Goal: Task Accomplishment & Management: Manage account settings

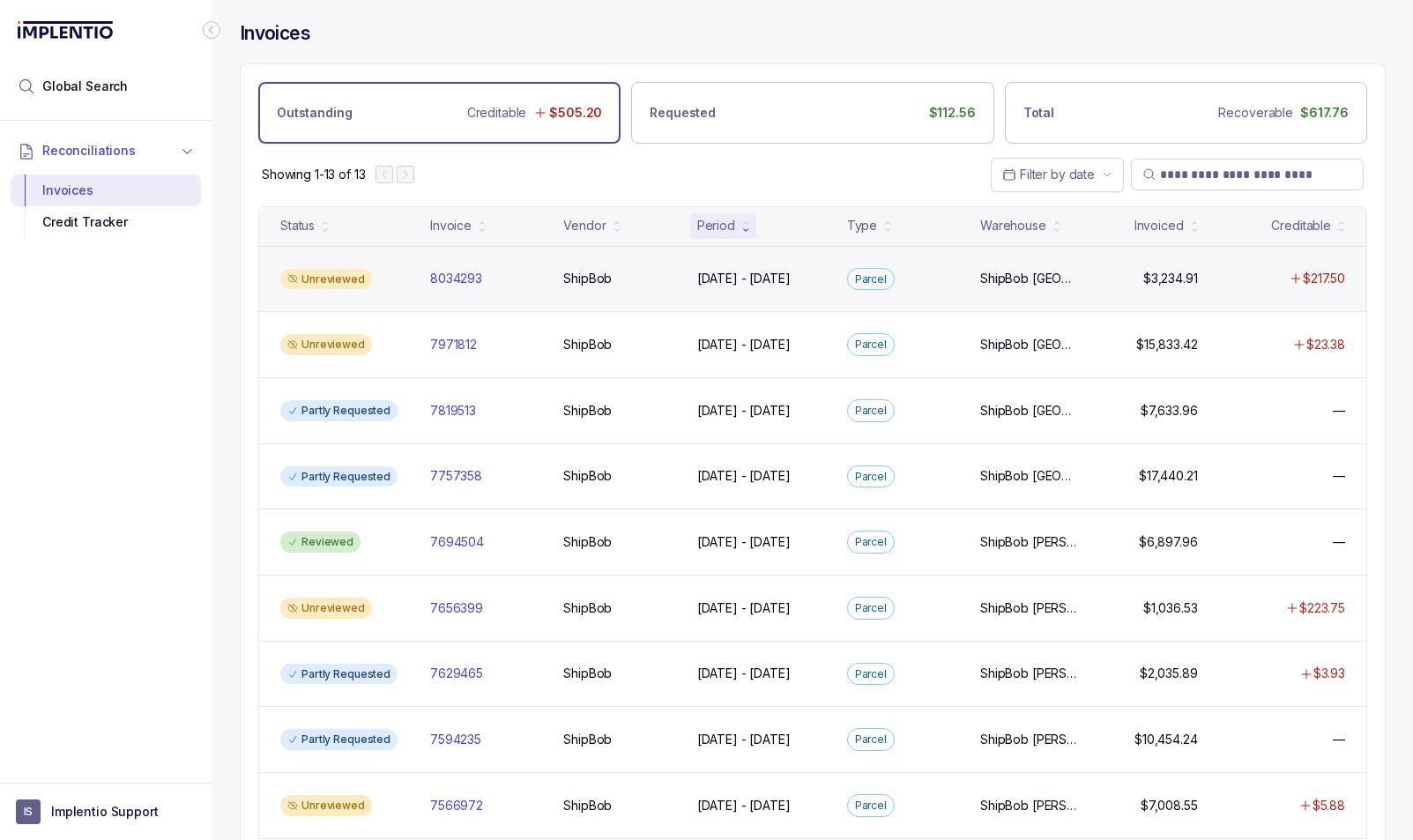
click at [401, 274] on div "Unreviewed" at bounding box center [345, 279] width 143 height 21
click at [589, 282] on p "ShipBob" at bounding box center [588, 278] width 57 height 19
click at [328, 276] on div "Unreviewed" at bounding box center [326, 279] width 92 height 21
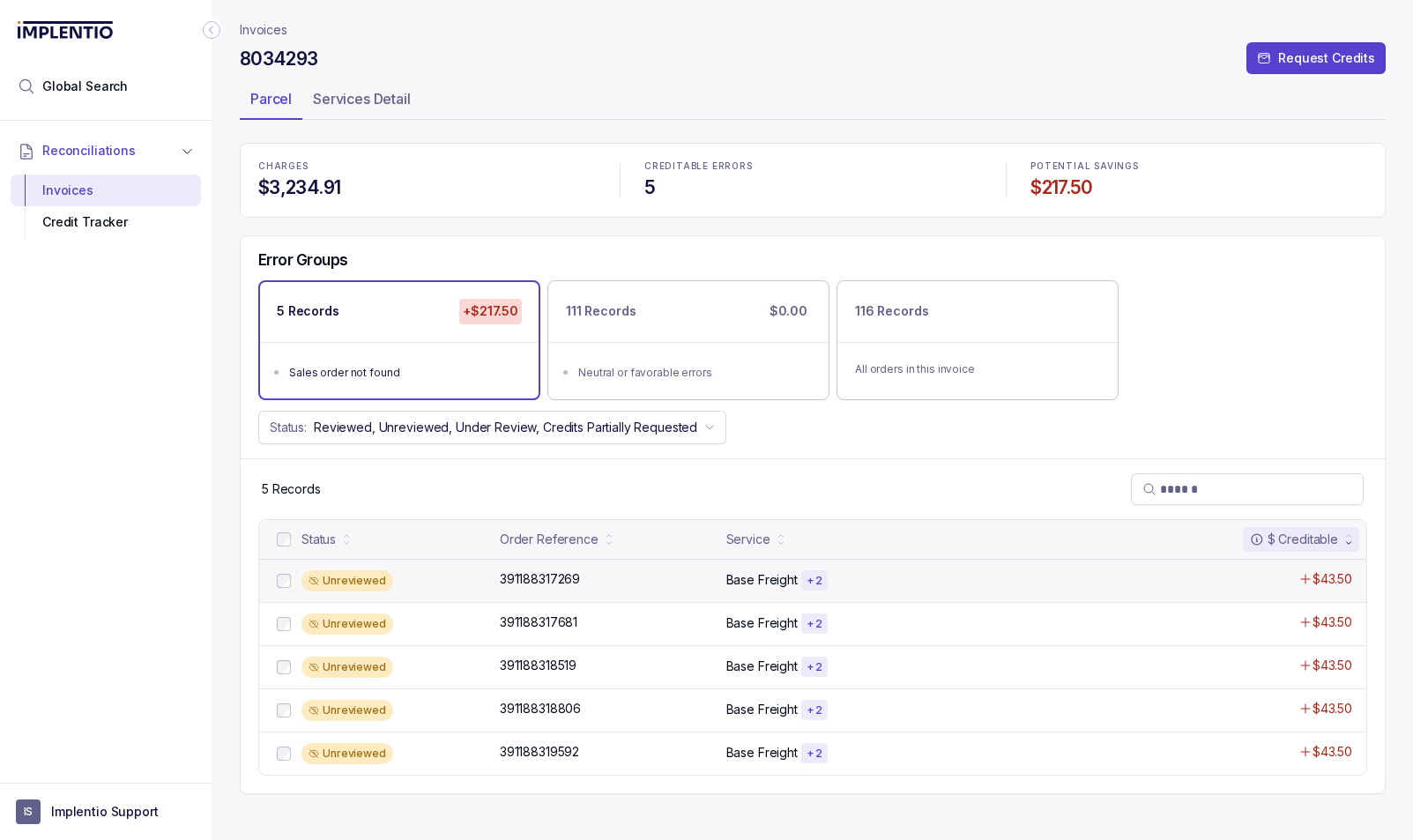
click at [430, 582] on div "Unreviewed" at bounding box center [395, 581] width 188 height 21
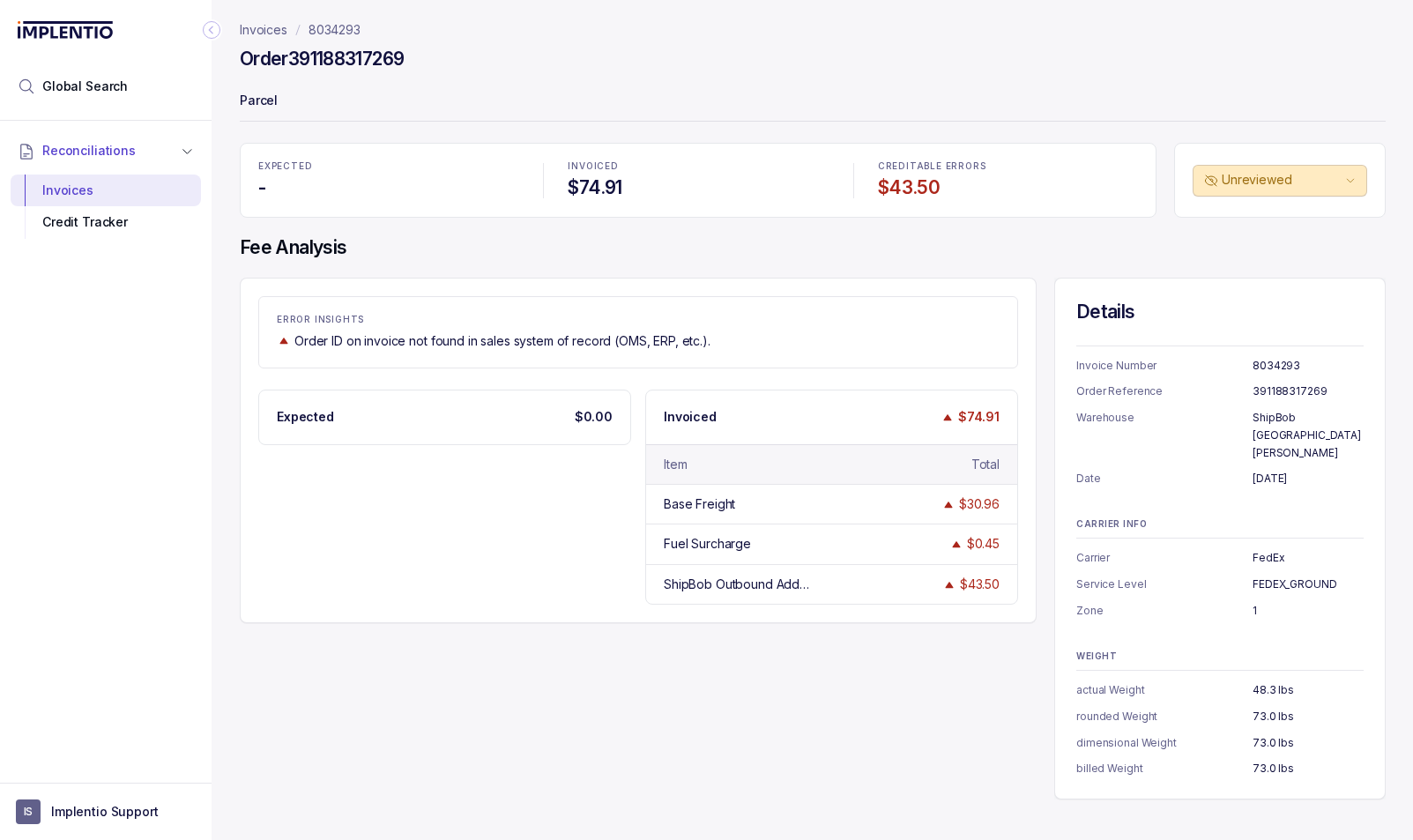
click at [269, 31] on p "Invoices" at bounding box center [263, 30] width 48 height 18
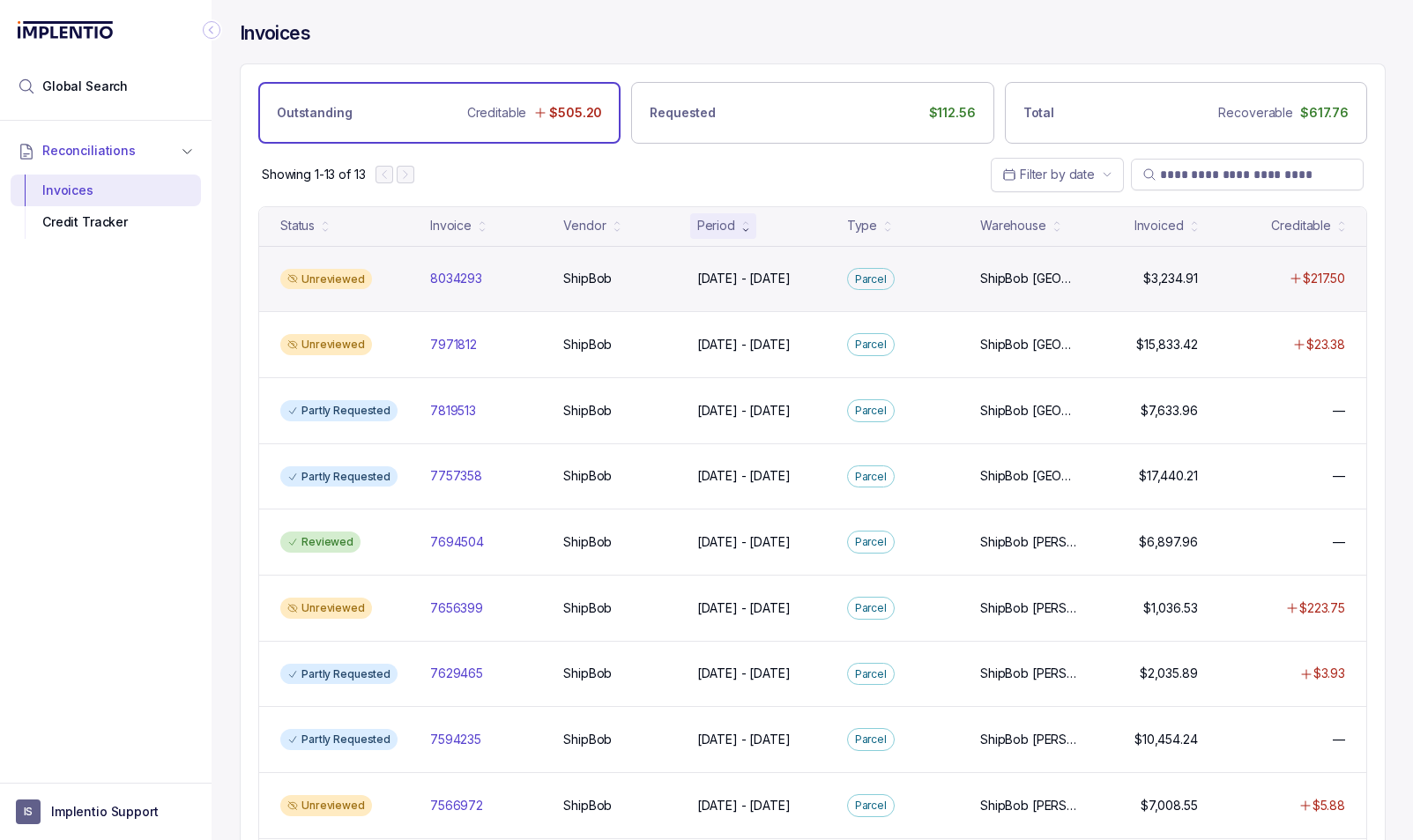
click at [399, 280] on div "Unreviewed" at bounding box center [345, 279] width 143 height 21
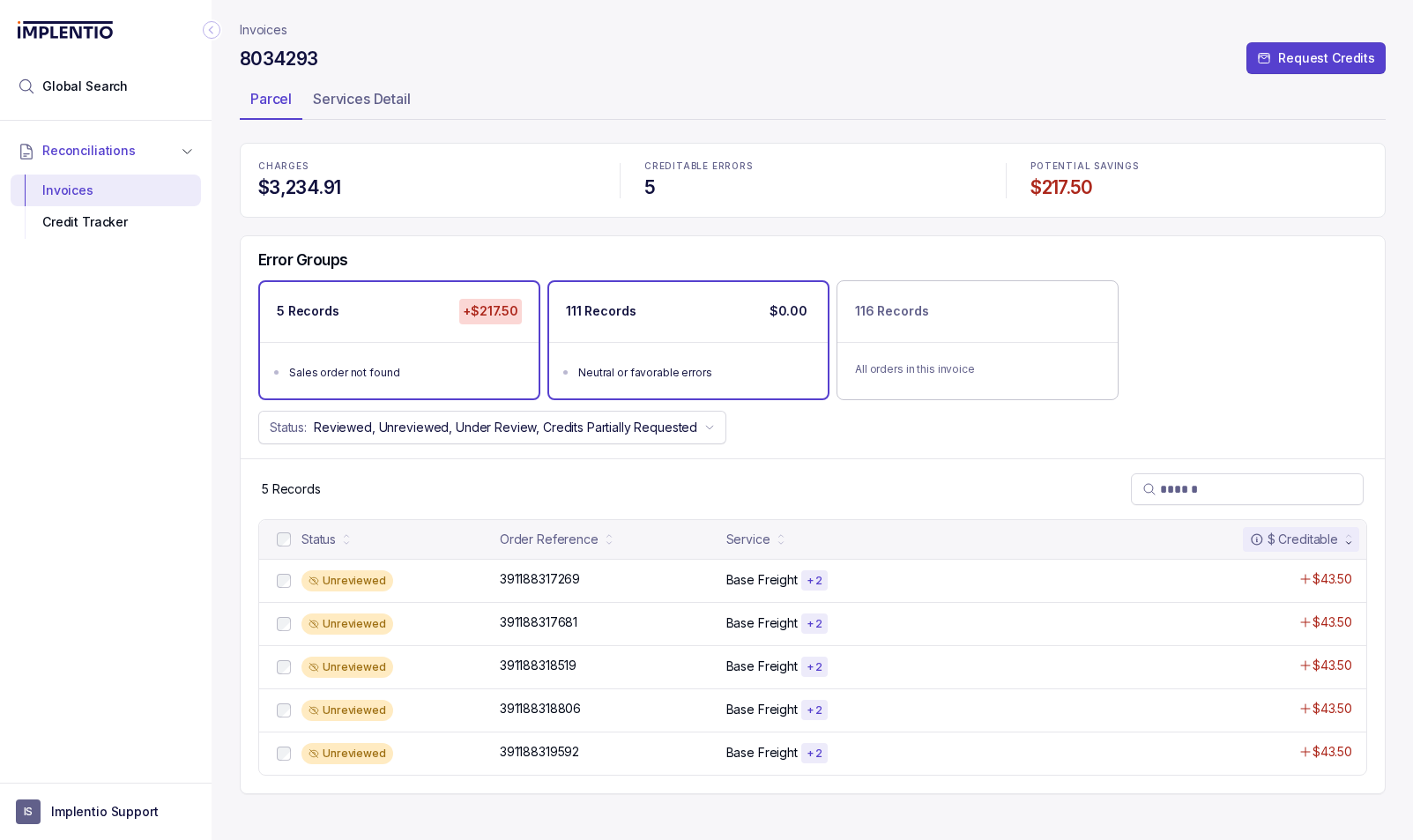
click at [654, 328] on div "111 Records $0.00" at bounding box center [688, 311] width 278 height 59
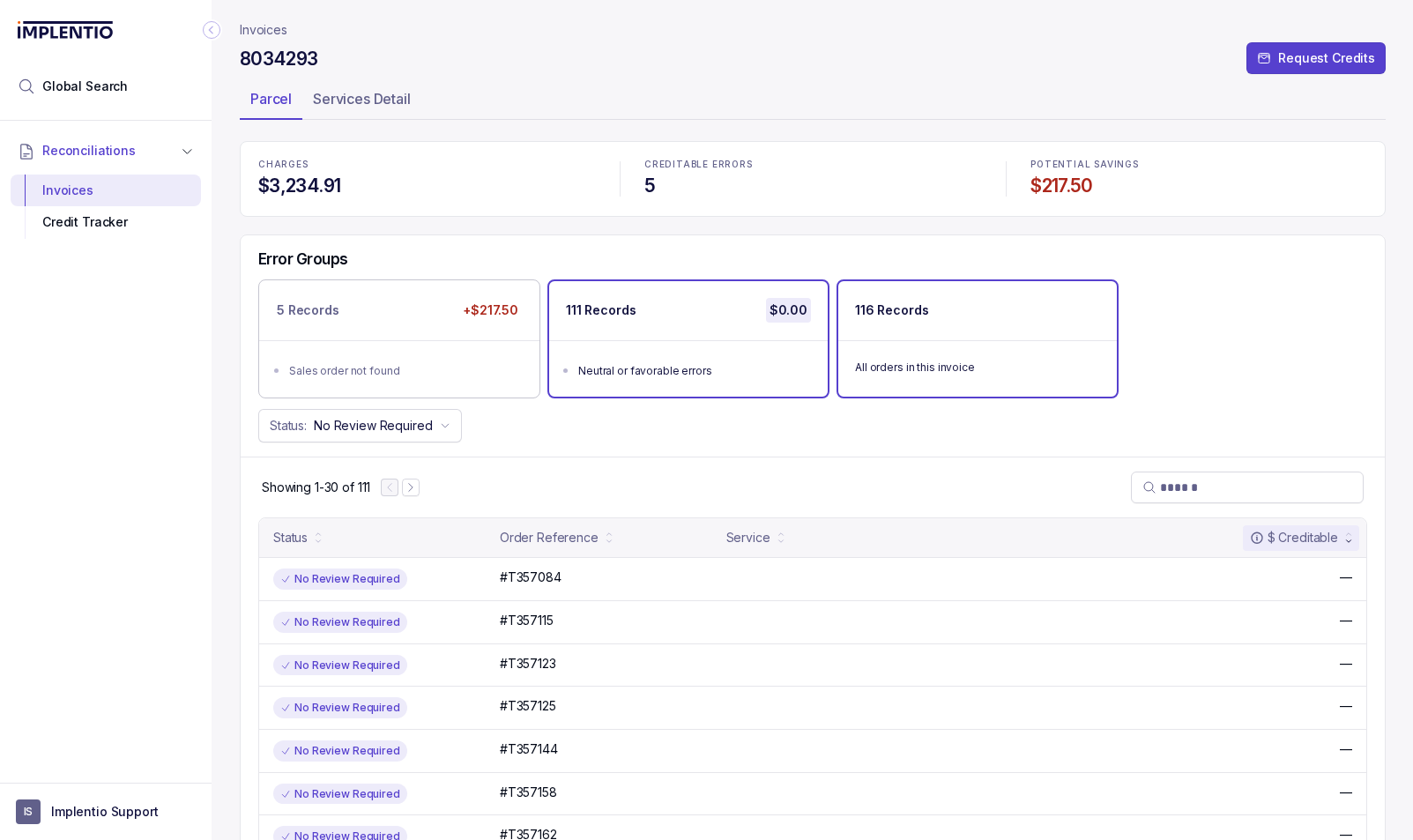
click at [966, 329] on div "116 Records" at bounding box center [977, 310] width 278 height 59
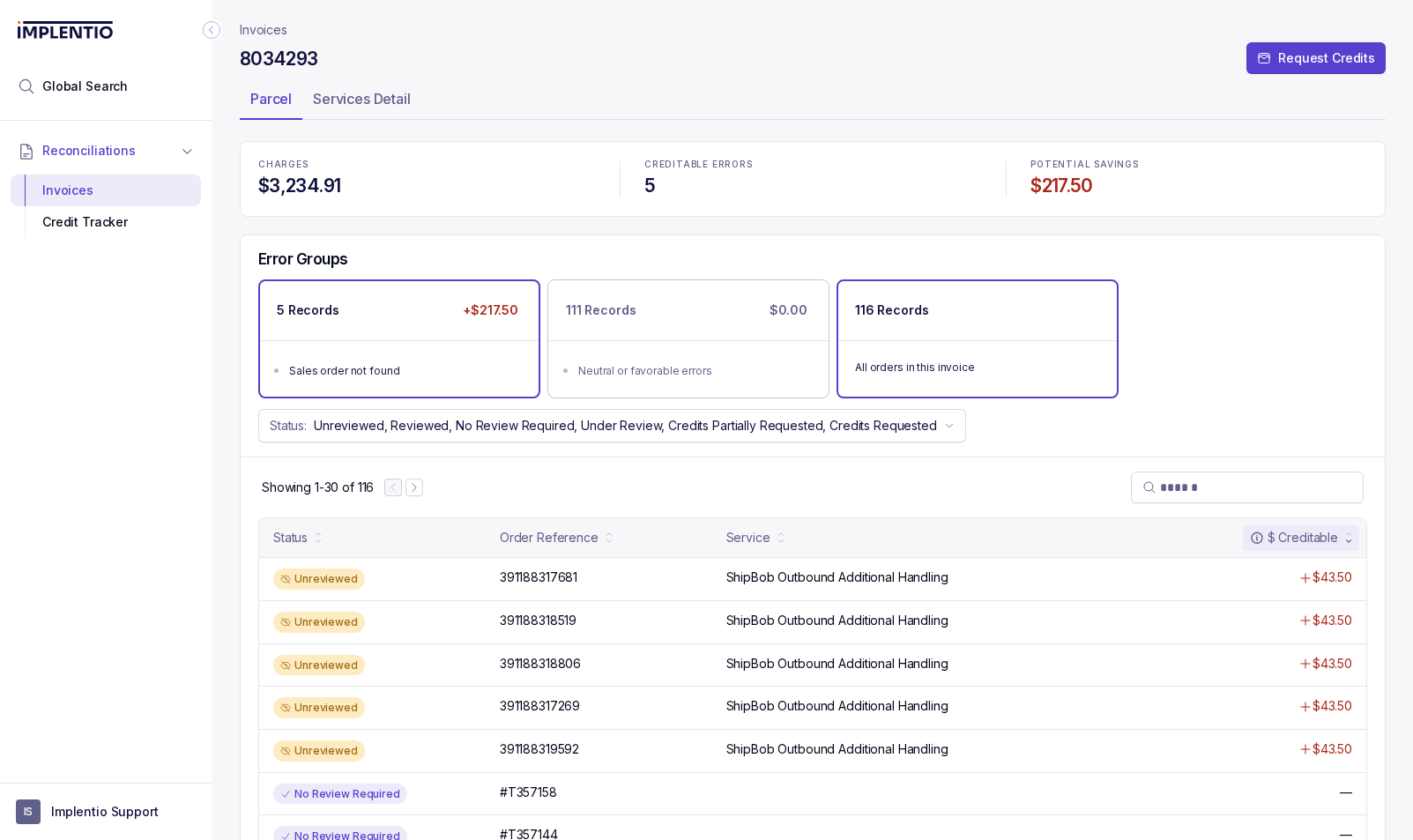
click at [396, 317] on div "5 Records +$217.50" at bounding box center [399, 310] width 278 height 59
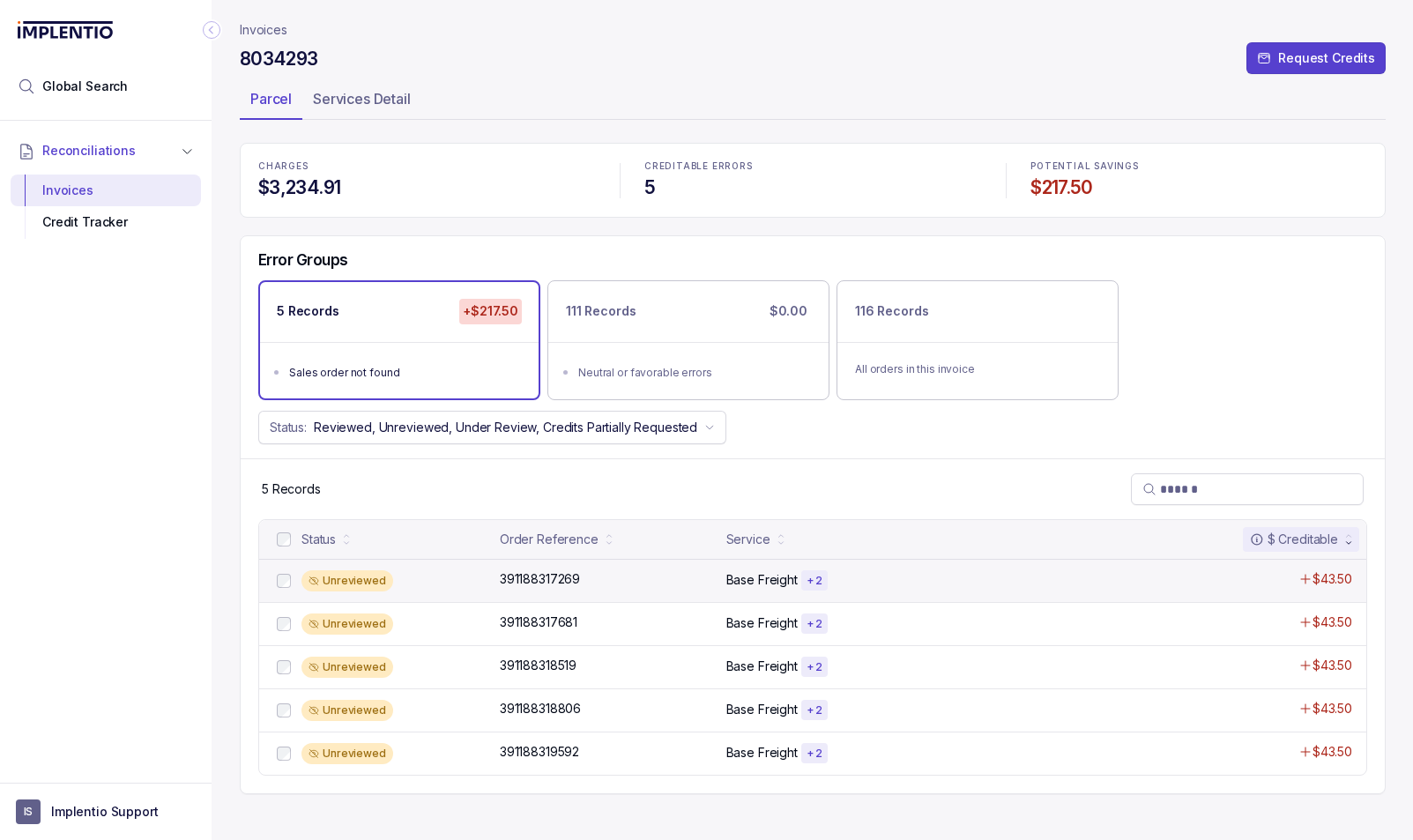
click at [443, 580] on div "Unreviewed" at bounding box center [395, 581] width 188 height 21
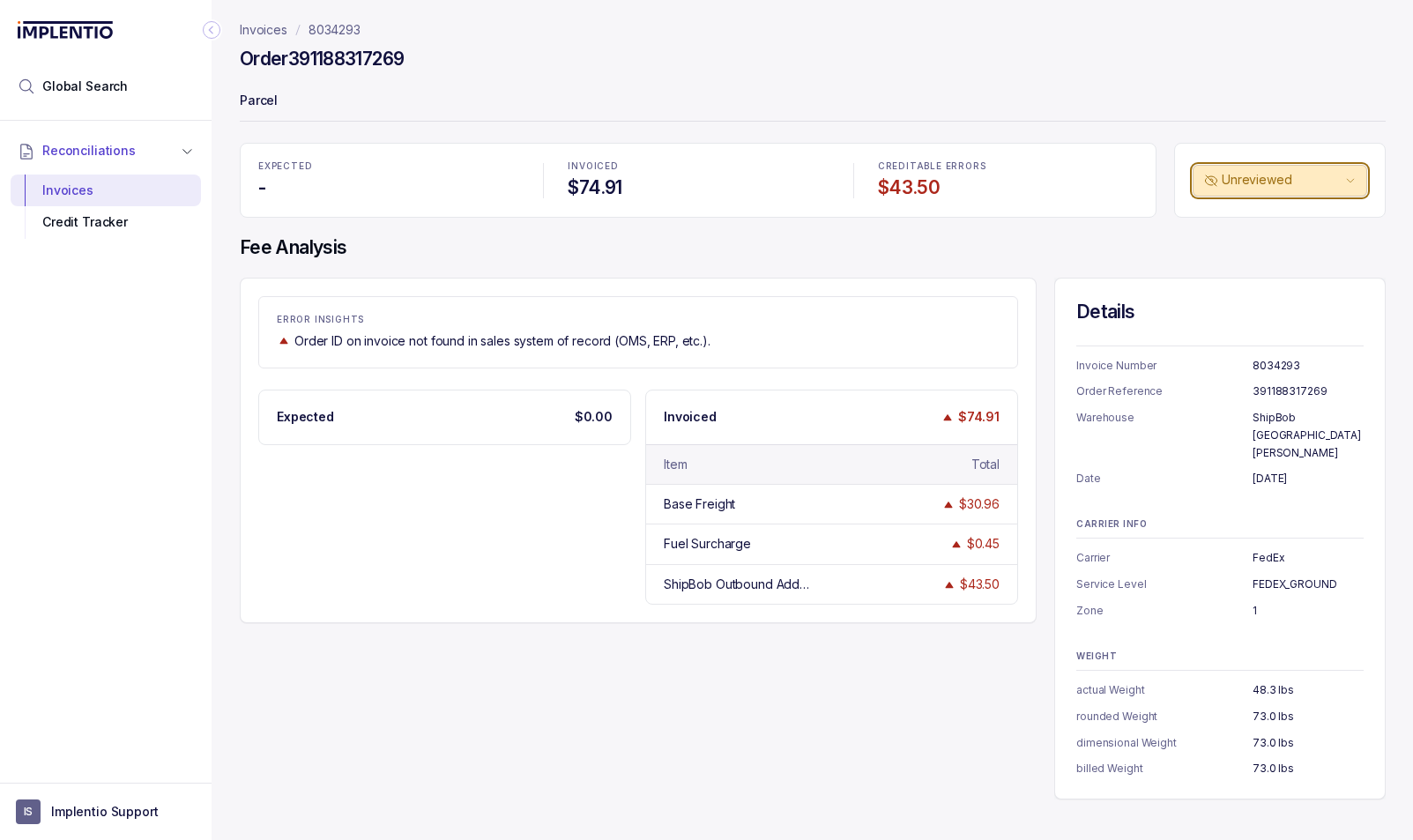
click at [1356, 181] on icon "button" at bounding box center [1351, 181] width 11 height 11
click at [771, 73] on div "Order 391188317269" at bounding box center [812, 62] width 1146 height 32
click at [1316, 178] on p "Unreviewed" at bounding box center [1282, 180] width 120 height 18
click at [1312, 179] on p "Unreviewed" at bounding box center [1282, 180] width 120 height 18
click at [1287, 110] on p "Parcel" at bounding box center [812, 102] width 1146 height 35
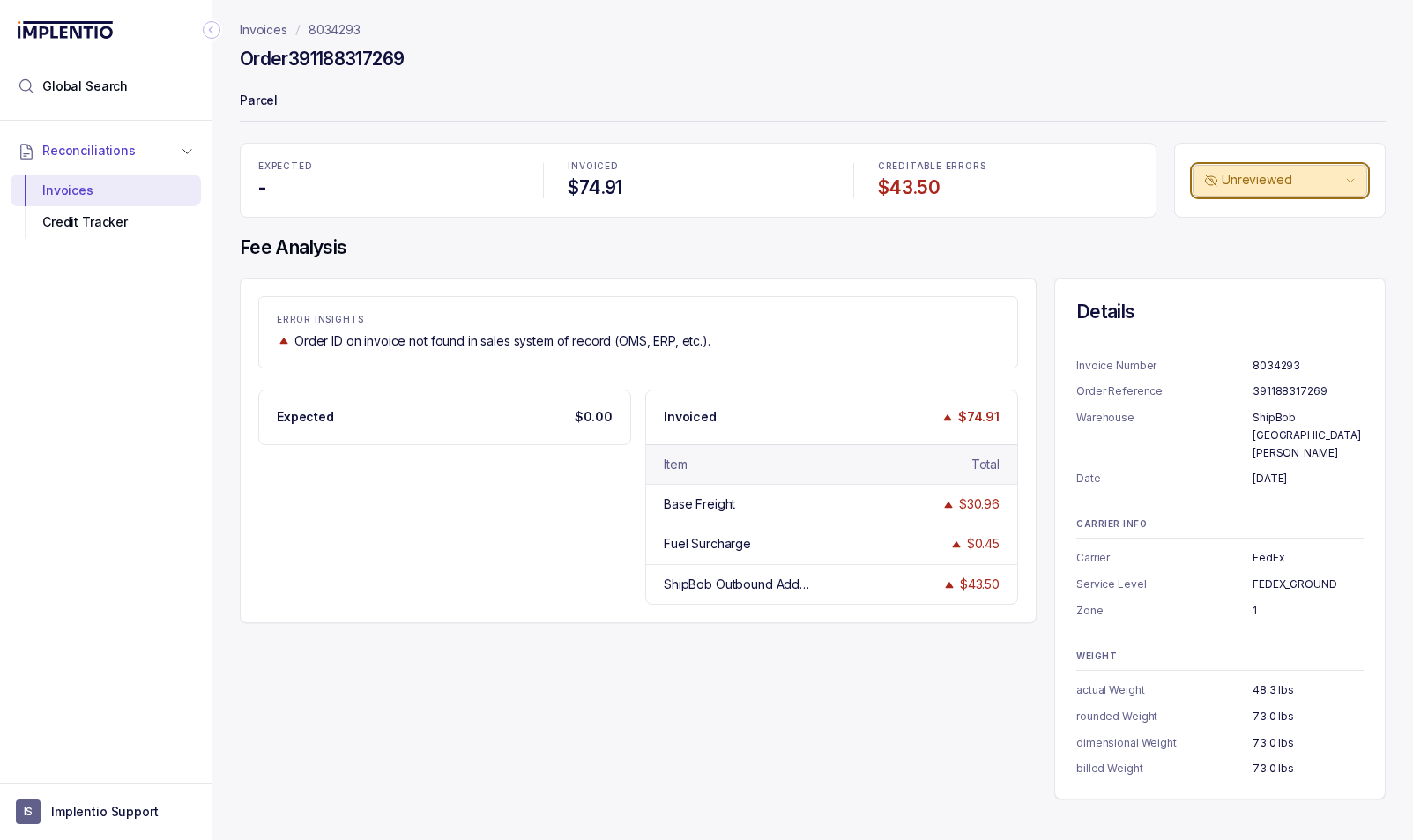
click at [1342, 180] on p "Unreviewed" at bounding box center [1282, 180] width 120 height 18
click at [1330, 174] on p "Unreviewed" at bounding box center [1282, 180] width 120 height 18
click at [1212, 79] on header "Invoices 8034293 Order 391188317269 Parcel" at bounding box center [812, 72] width 1146 height 143
click at [87, 190] on div "Invoices" at bounding box center [106, 191] width 163 height 32
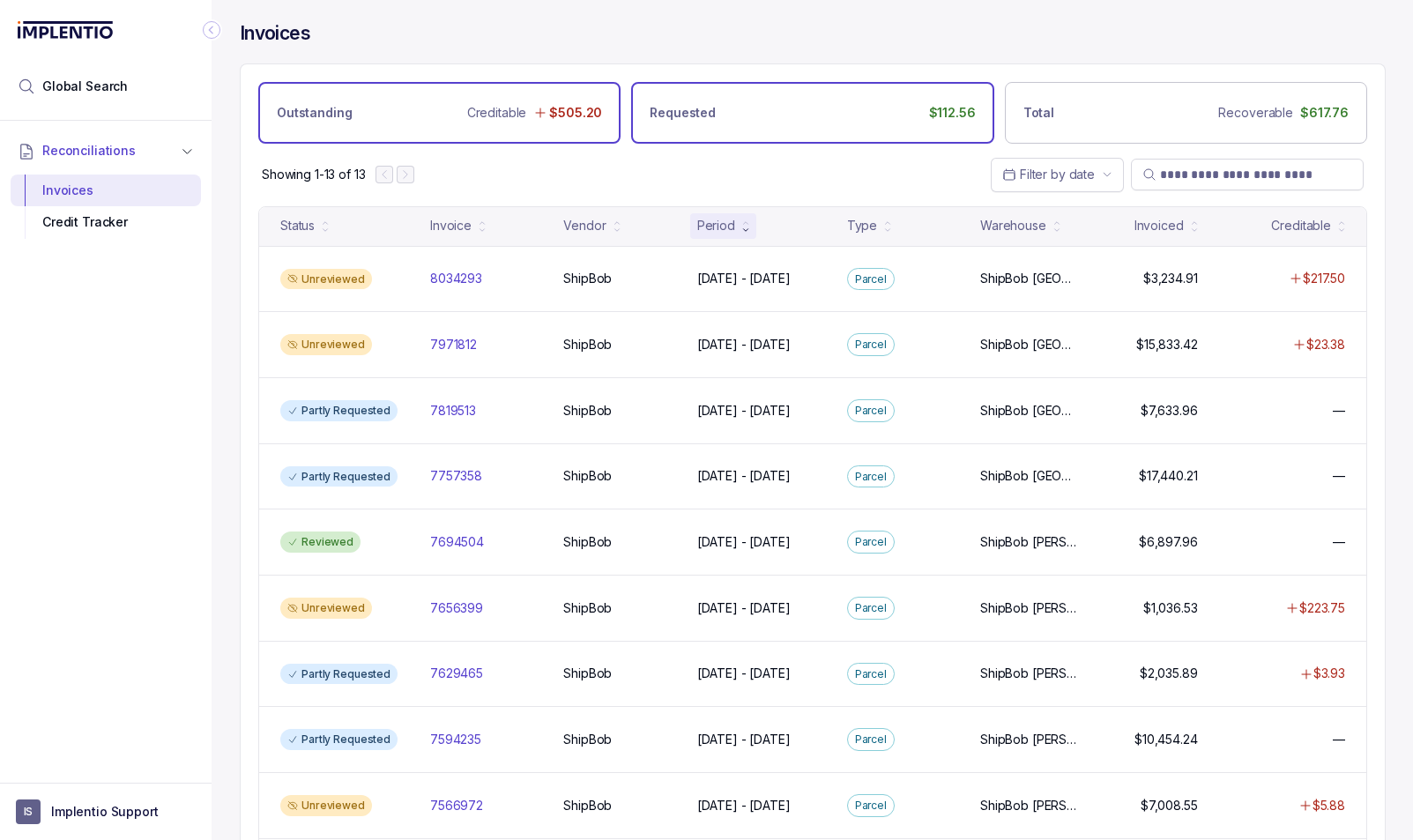
click at [796, 102] on div "Requested $112.56" at bounding box center [812, 113] width 362 height 62
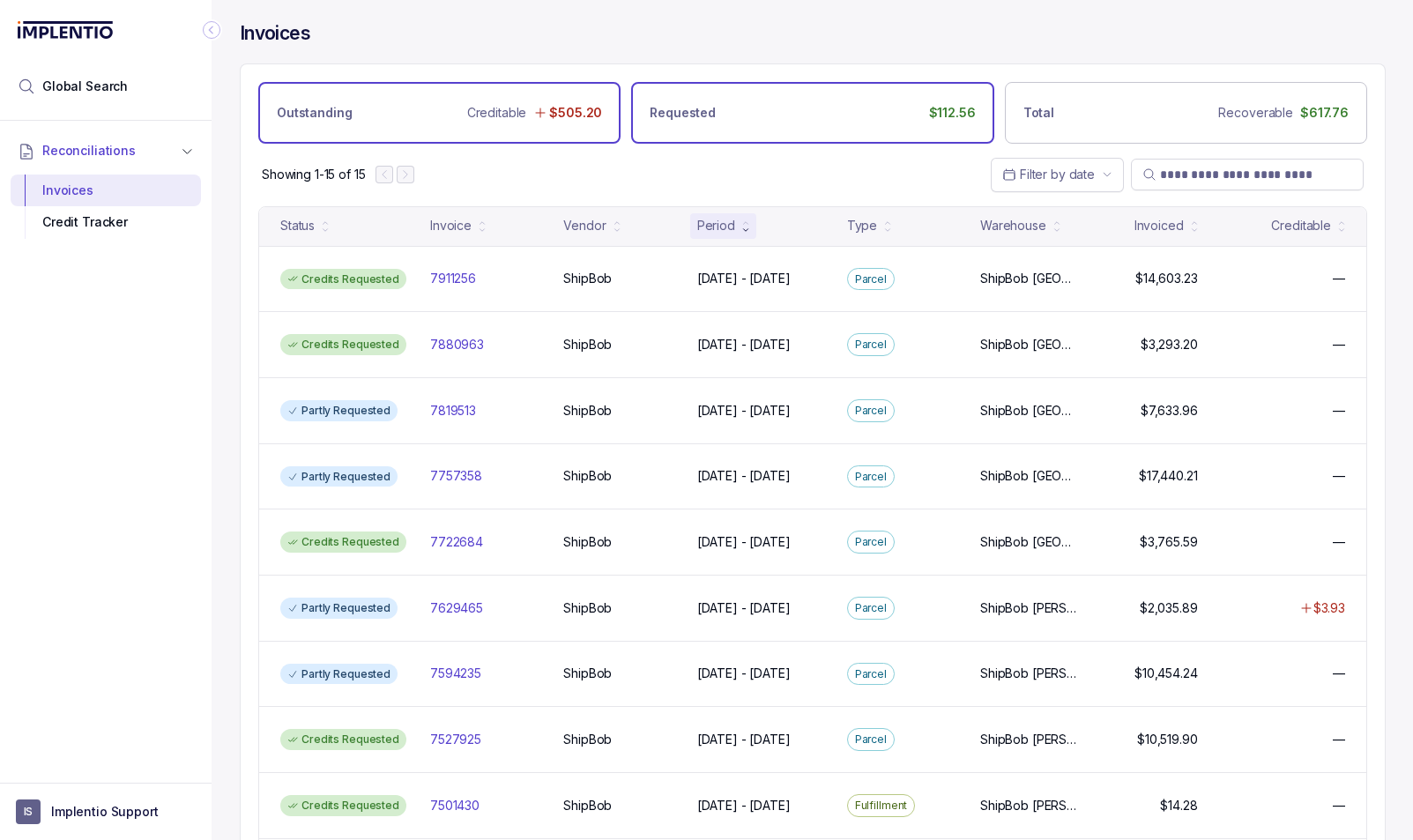
click at [427, 116] on div "Outstanding Creditable $505.20" at bounding box center [439, 113] width 362 height 62
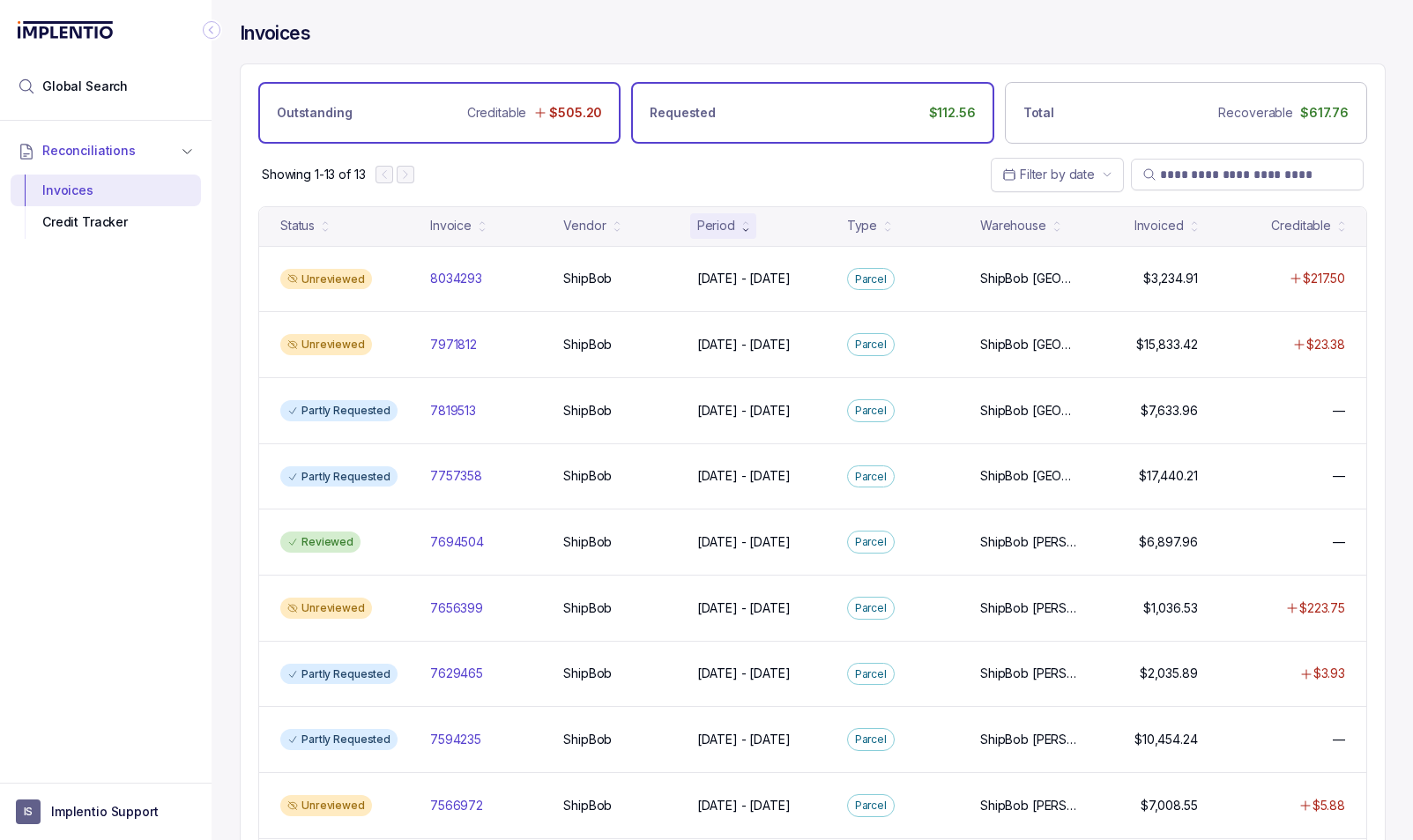
click at [801, 116] on div "Requested $112.56" at bounding box center [812, 113] width 362 height 62
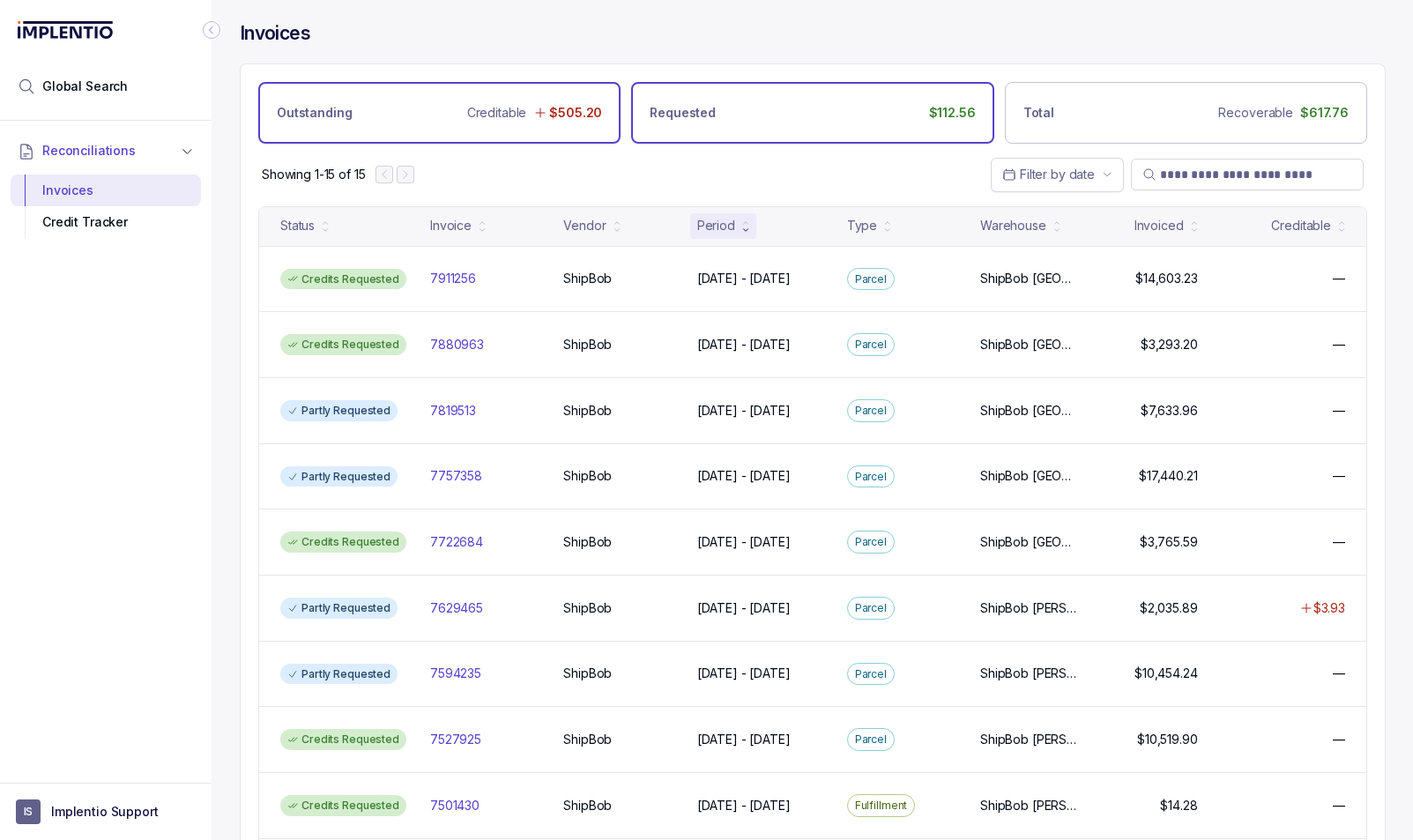
click at [416, 114] on div "Outstanding Creditable $505.20" at bounding box center [439, 113] width 362 height 62
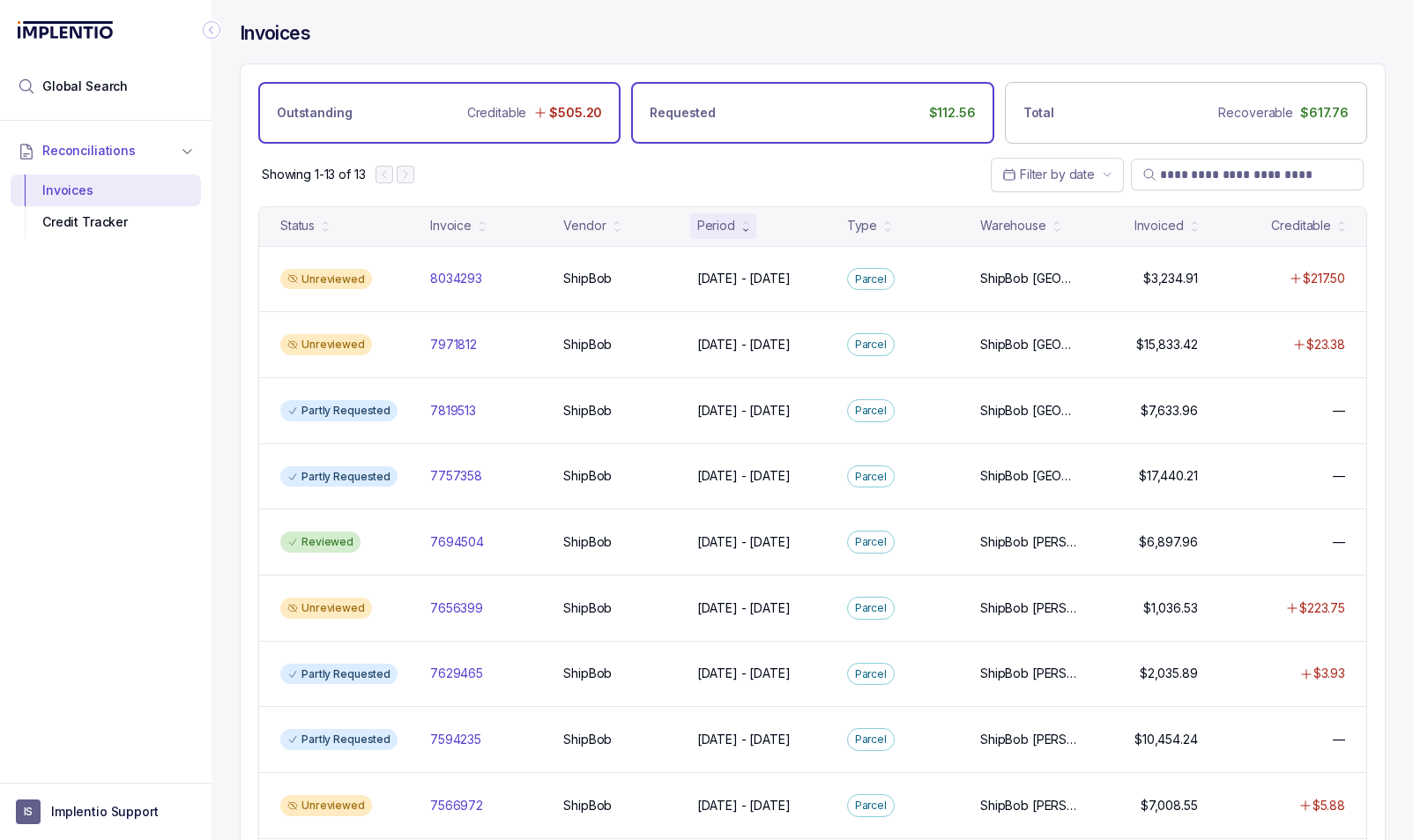
click at [745, 122] on div "Requested $112.56" at bounding box center [812, 113] width 362 height 62
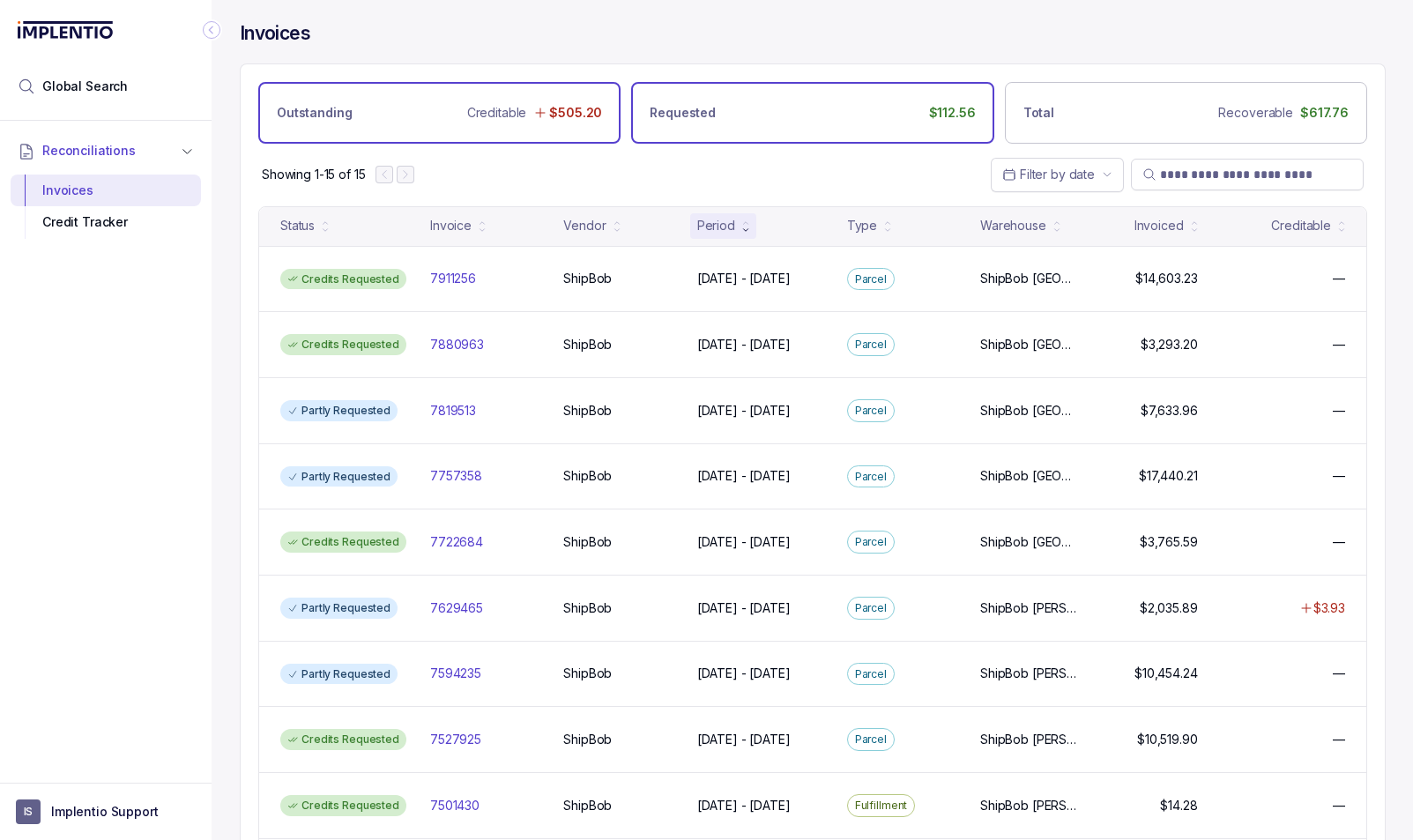
click at [463, 110] on div "Outstanding Creditable $505.20" at bounding box center [439, 113] width 362 height 62
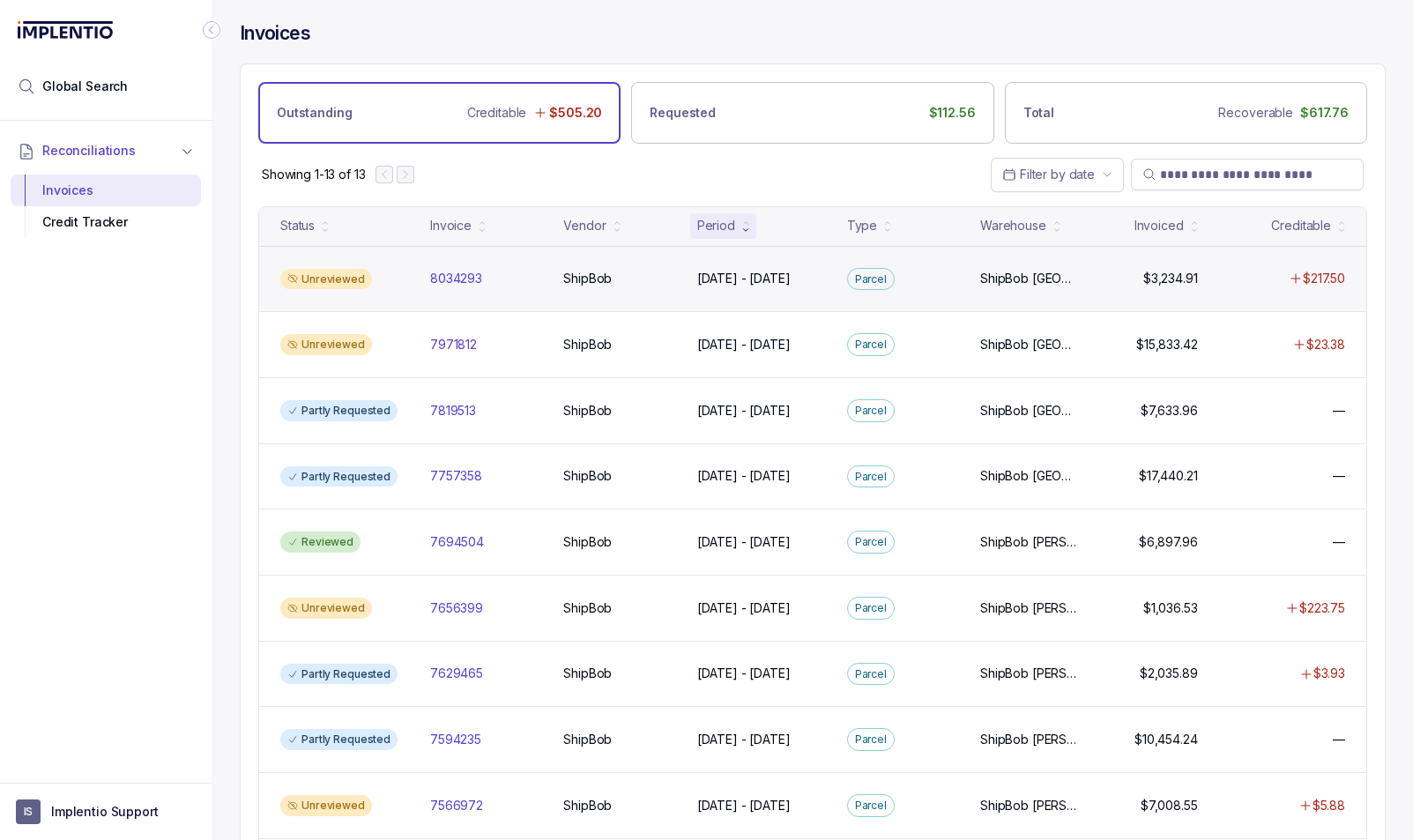
click at [391, 257] on div "Unreviewed 8034293 8034293 ShipBob ShipBob [DATE] - [DATE] [DATE] - [DATE][GEOG…" at bounding box center [812, 278] width 1107 height 66
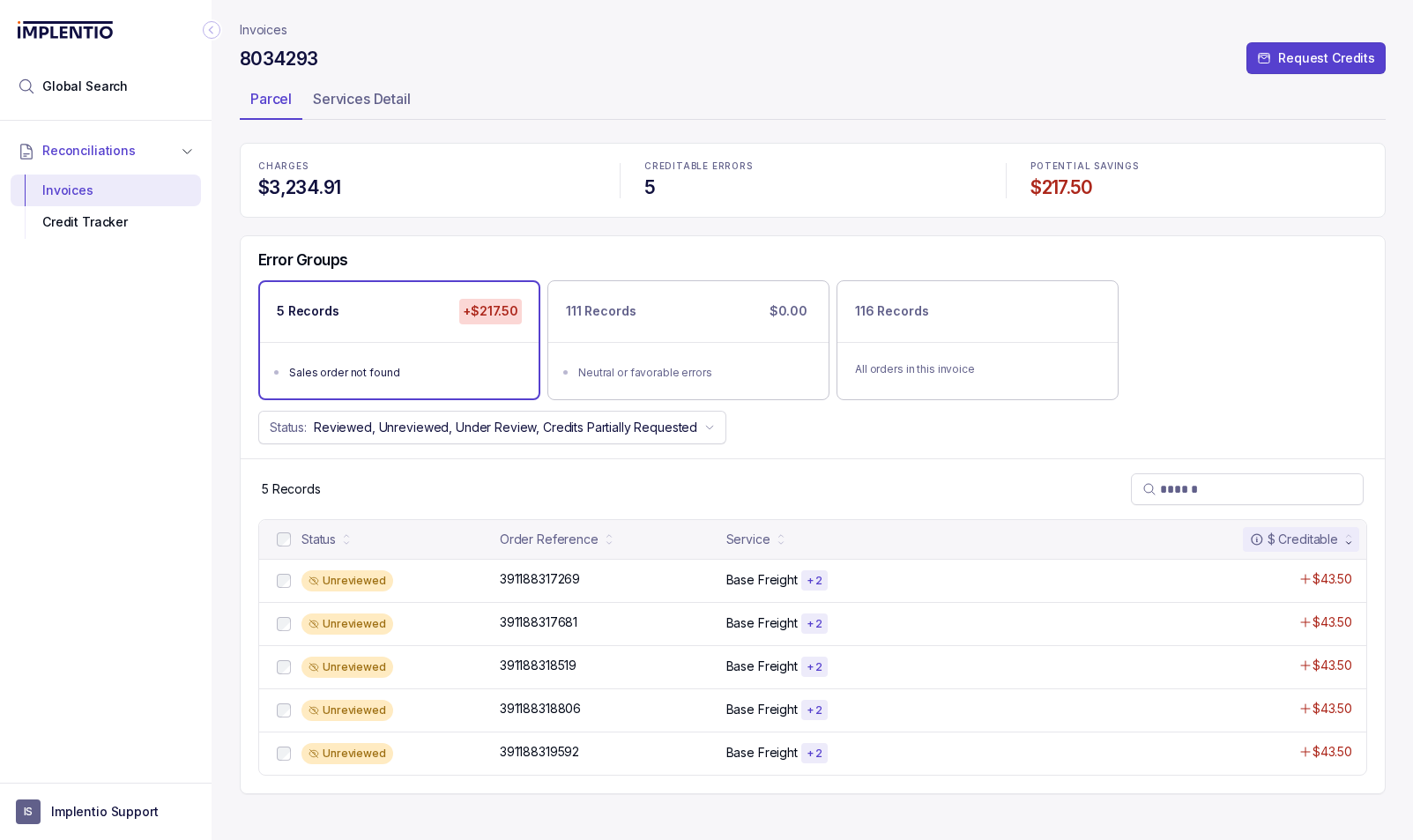
click at [256, 25] on p "Invoices" at bounding box center [263, 30] width 48 height 18
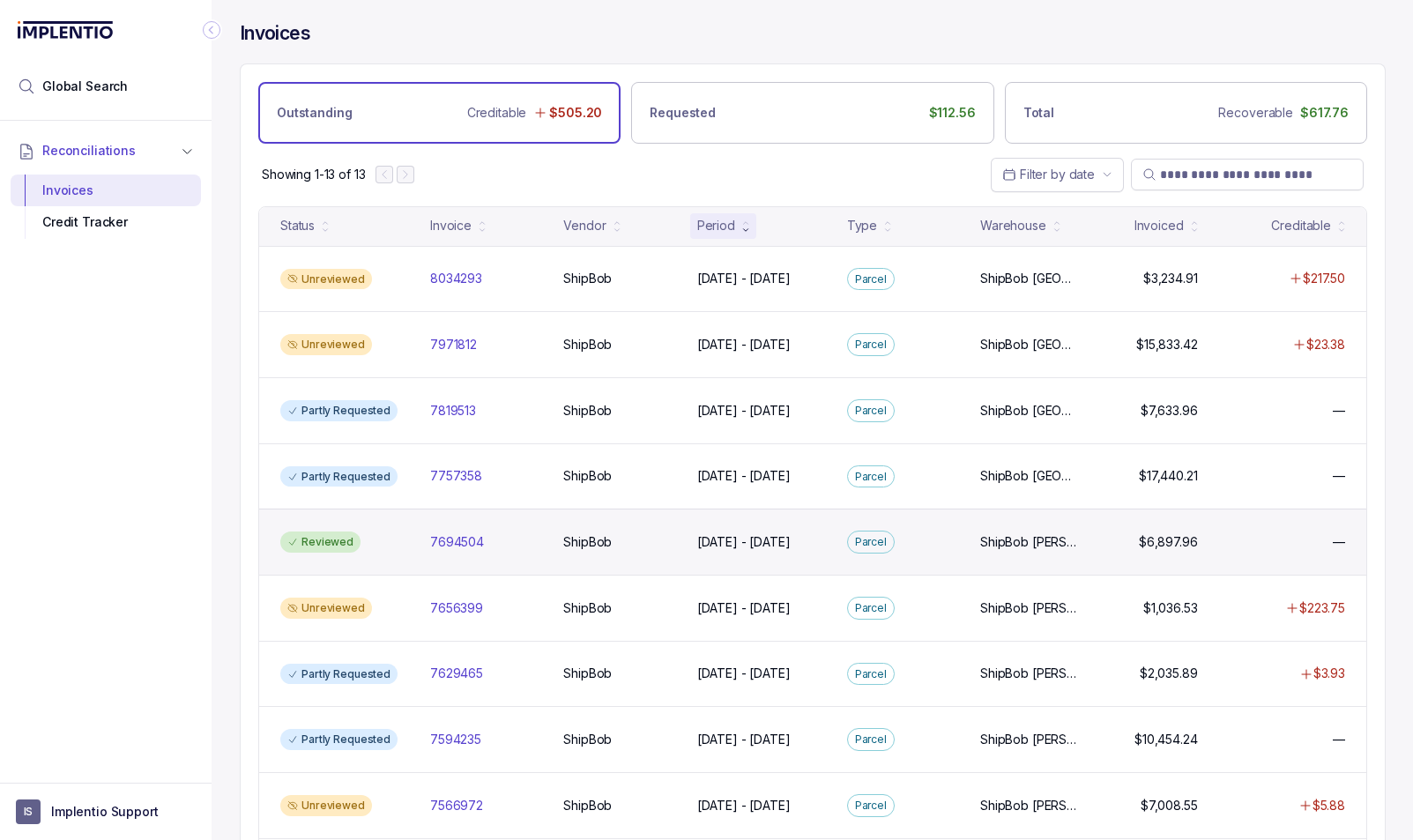
click at [388, 545] on div "Reviewed" at bounding box center [345, 542] width 143 height 21
